Goal: Navigation & Orientation: Find specific page/section

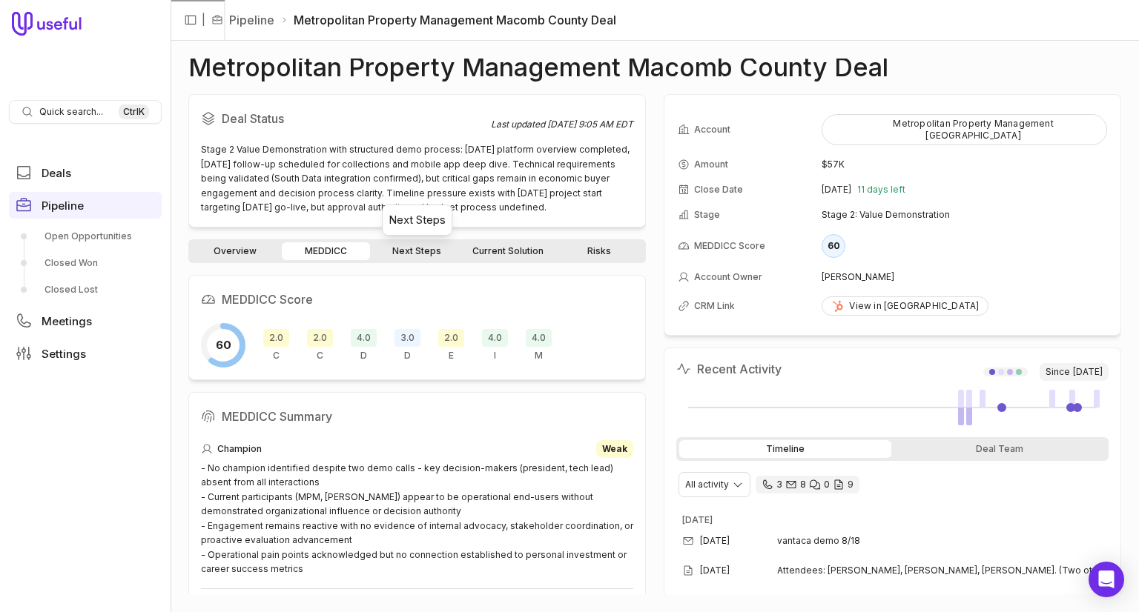
click at [400, 257] on link "Next Steps" at bounding box center [416, 251] width 87 height 18
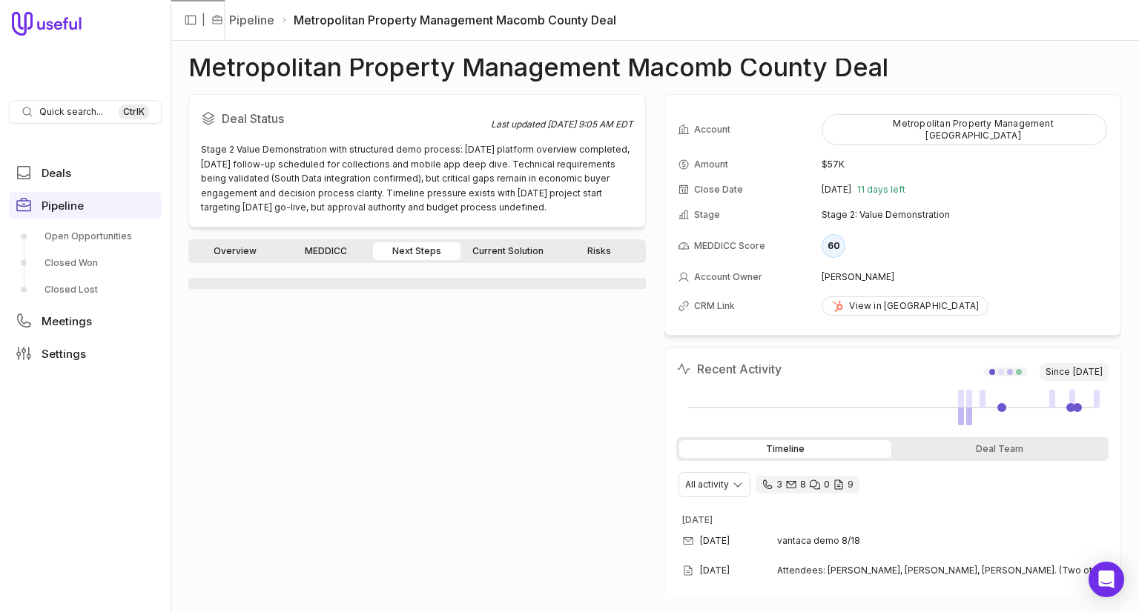
click at [343, 254] on link "MEDDICC" at bounding box center [325, 251] width 87 height 18
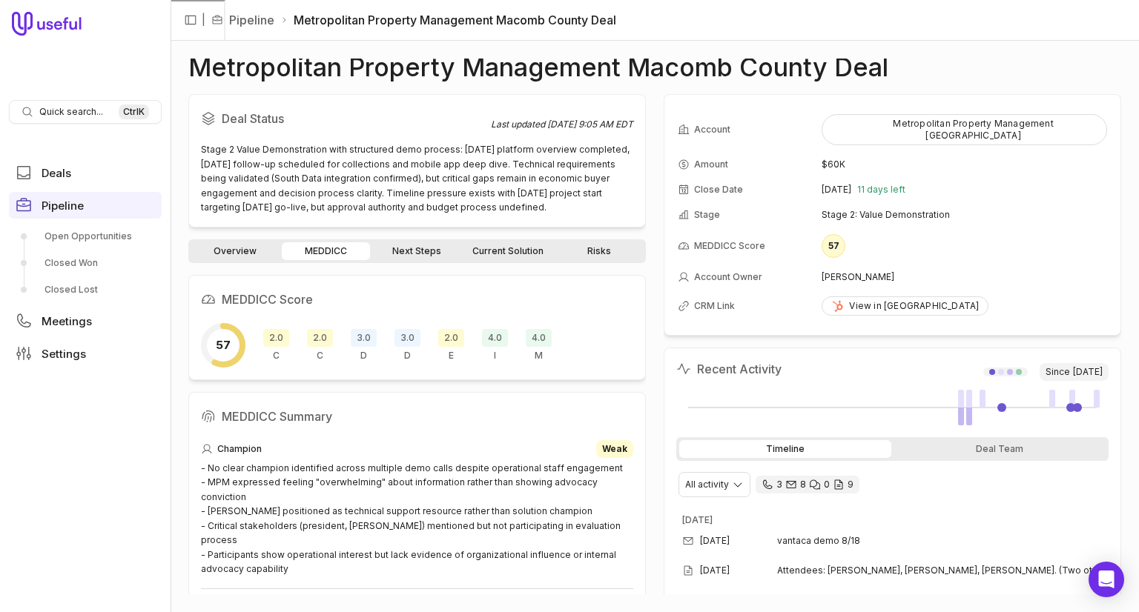
click at [243, 256] on link "Overview" at bounding box center [234, 251] width 87 height 18
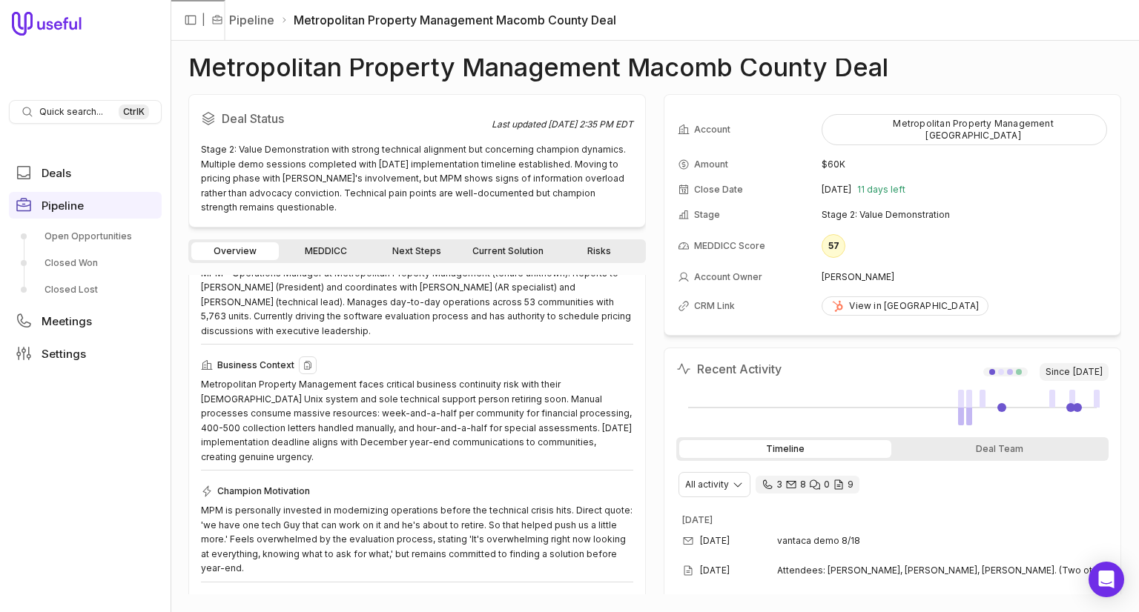
scroll to position [148, 0]
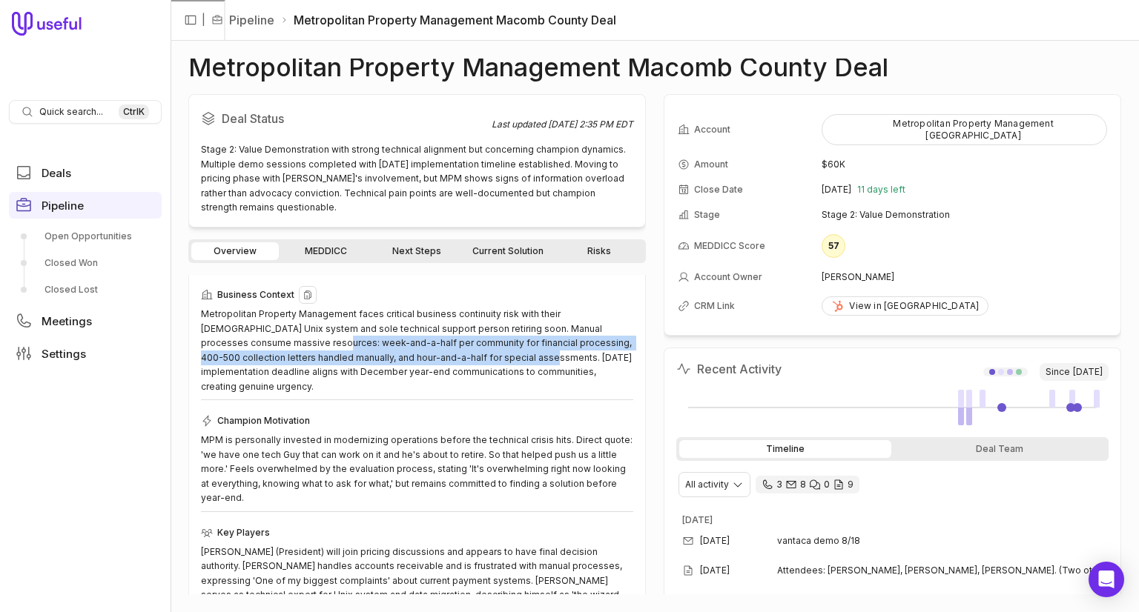
drag, startPoint x: 469, startPoint y: 360, endPoint x: 257, endPoint y: 343, distance: 211.9
click at [250, 339] on div "Metropolitan Property Management faces critical business continuity risk with t…" at bounding box center [417, 350] width 432 height 87
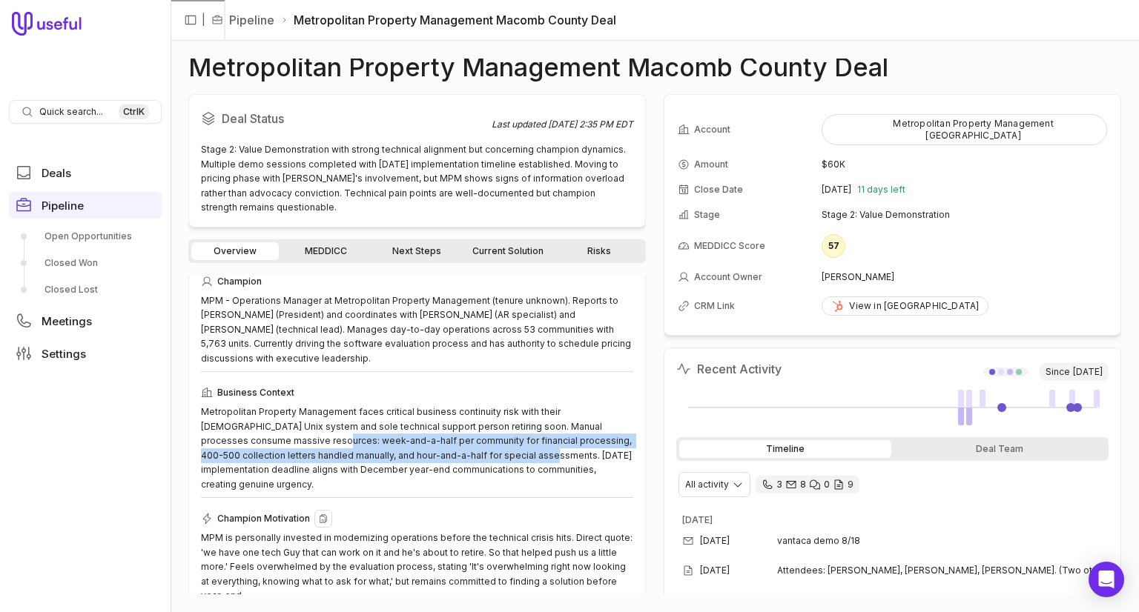
scroll to position [49, 0]
click at [334, 251] on link "MEDDICC" at bounding box center [325, 251] width 87 height 18
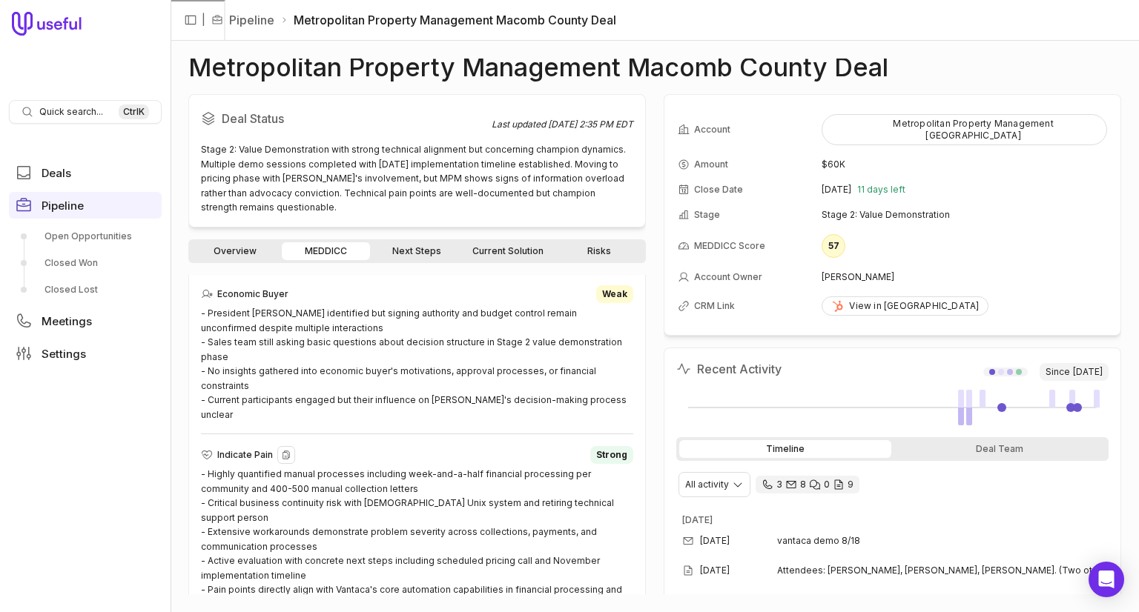
scroll to position [914, 0]
